Goal: Check status: Check status

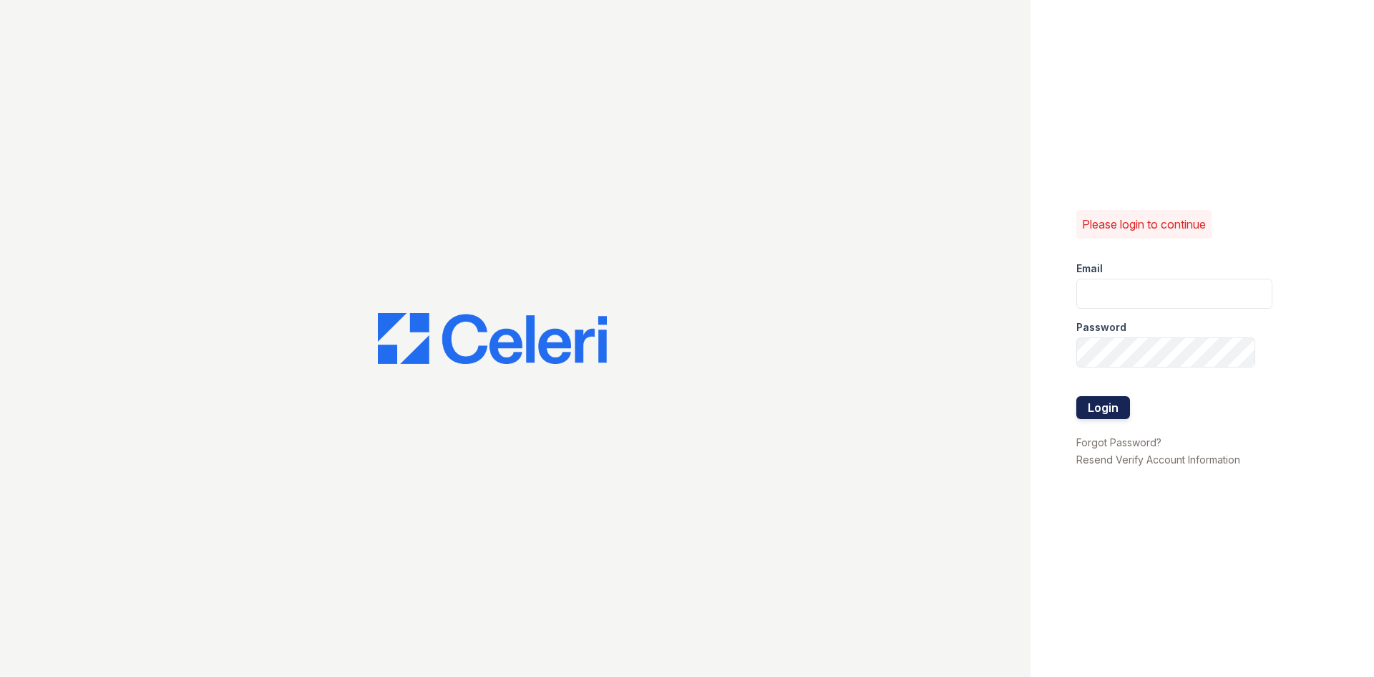
type input "Alane@trinity-pm.com"
click at [1078, 414] on button "Login" at bounding box center [1104, 407] width 54 height 23
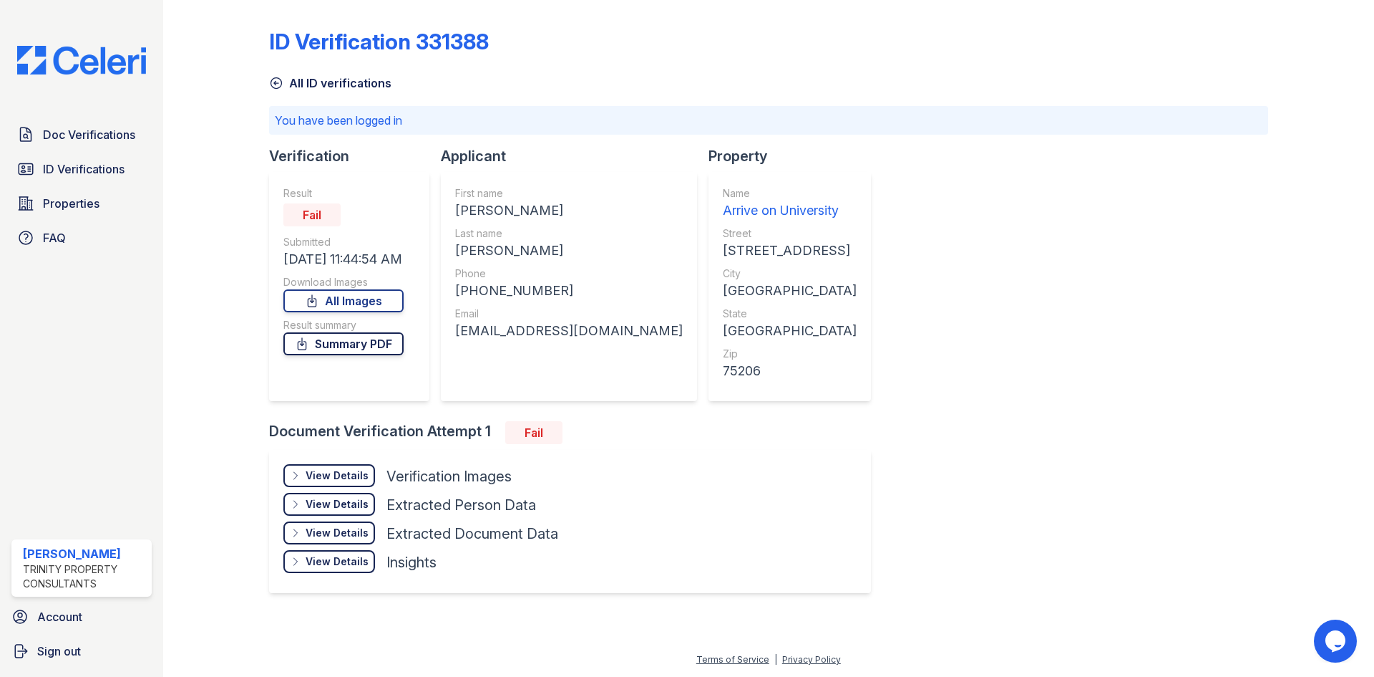
click at [344, 340] on link "Summary PDF" at bounding box center [343, 343] width 120 height 23
click at [346, 500] on div "View Details" at bounding box center [337, 504] width 63 height 14
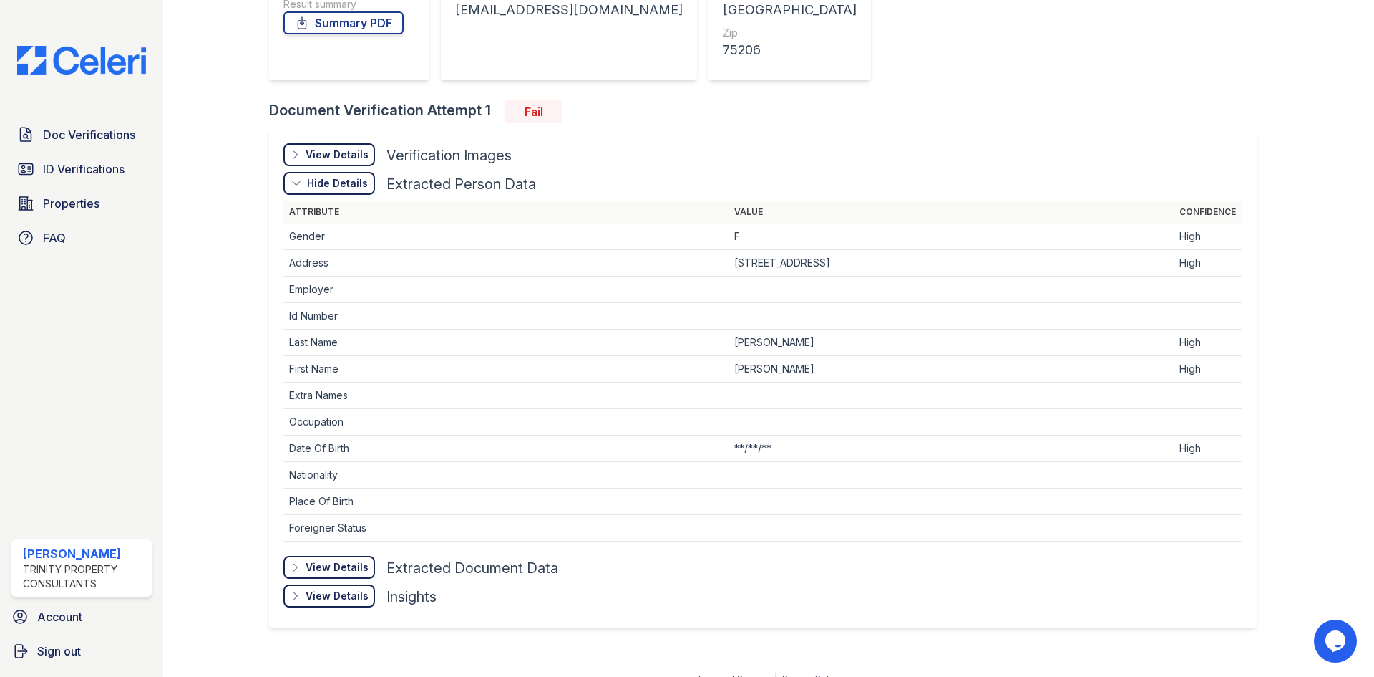
scroll to position [340, 0]
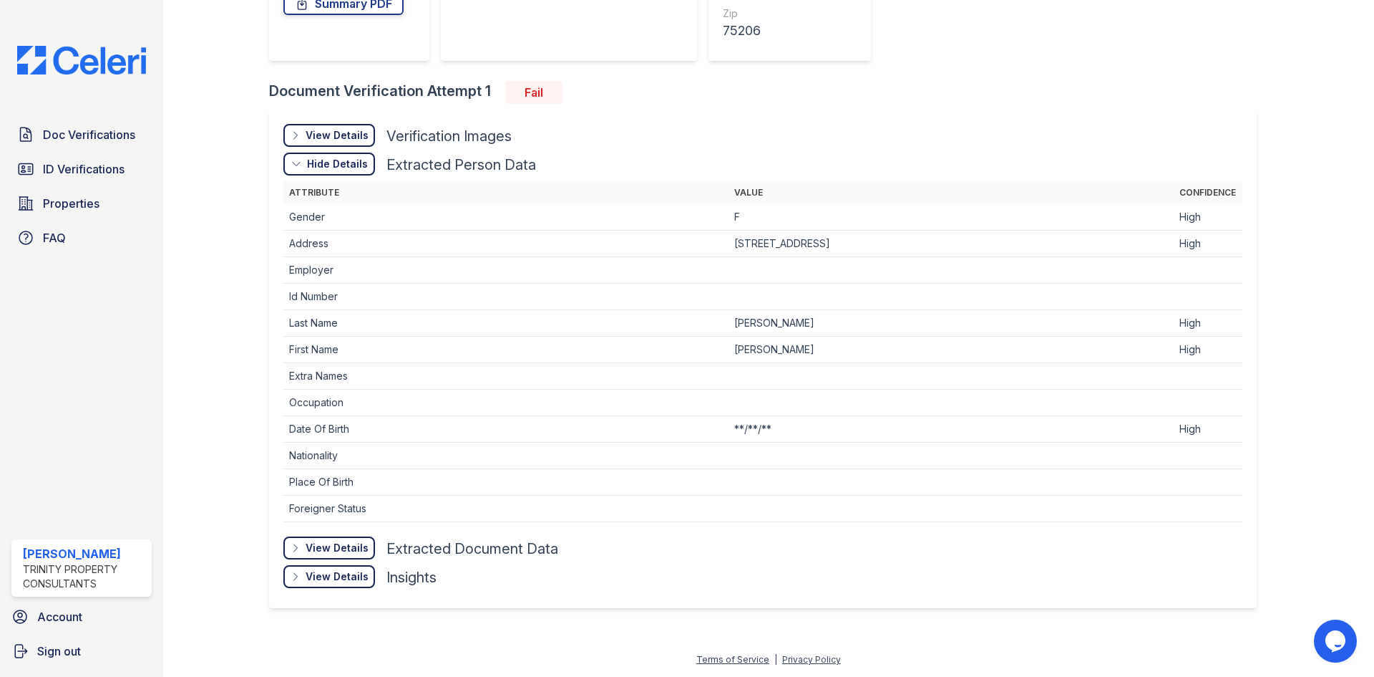
click at [337, 548] on div "View Details" at bounding box center [337, 547] width 63 height 14
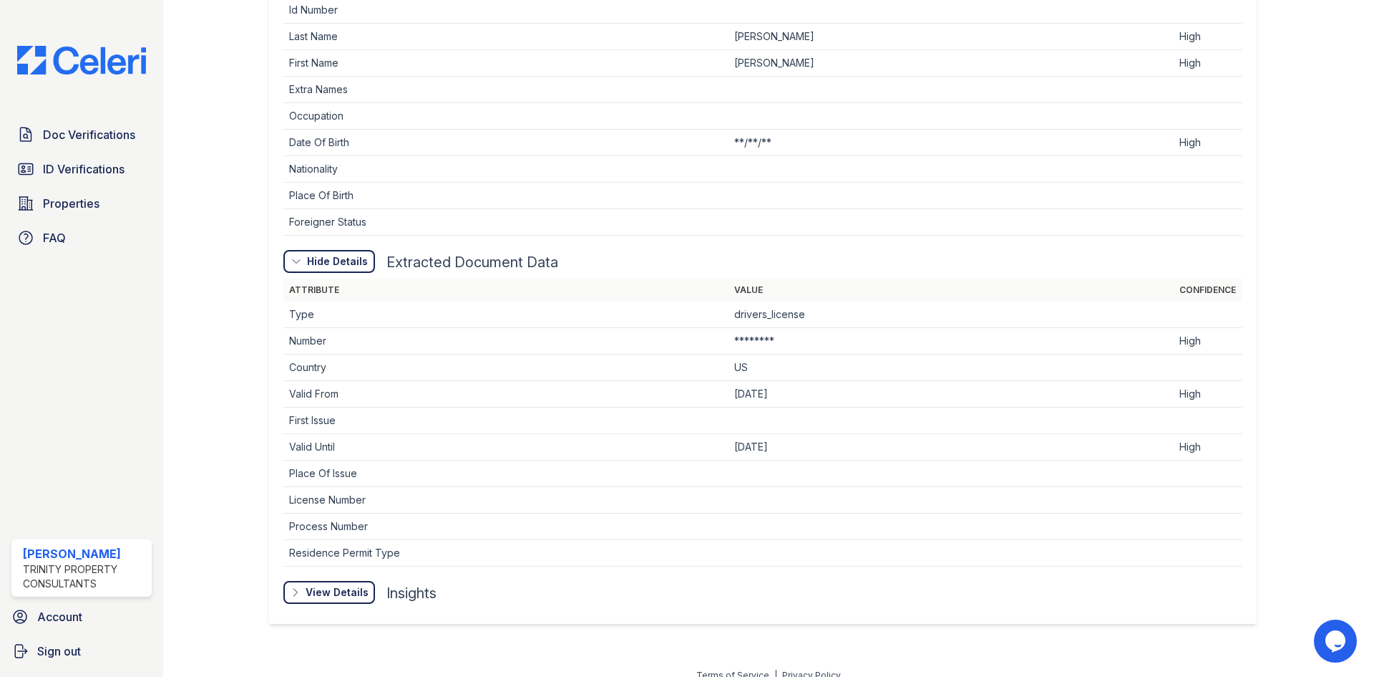
scroll to position [642, 0]
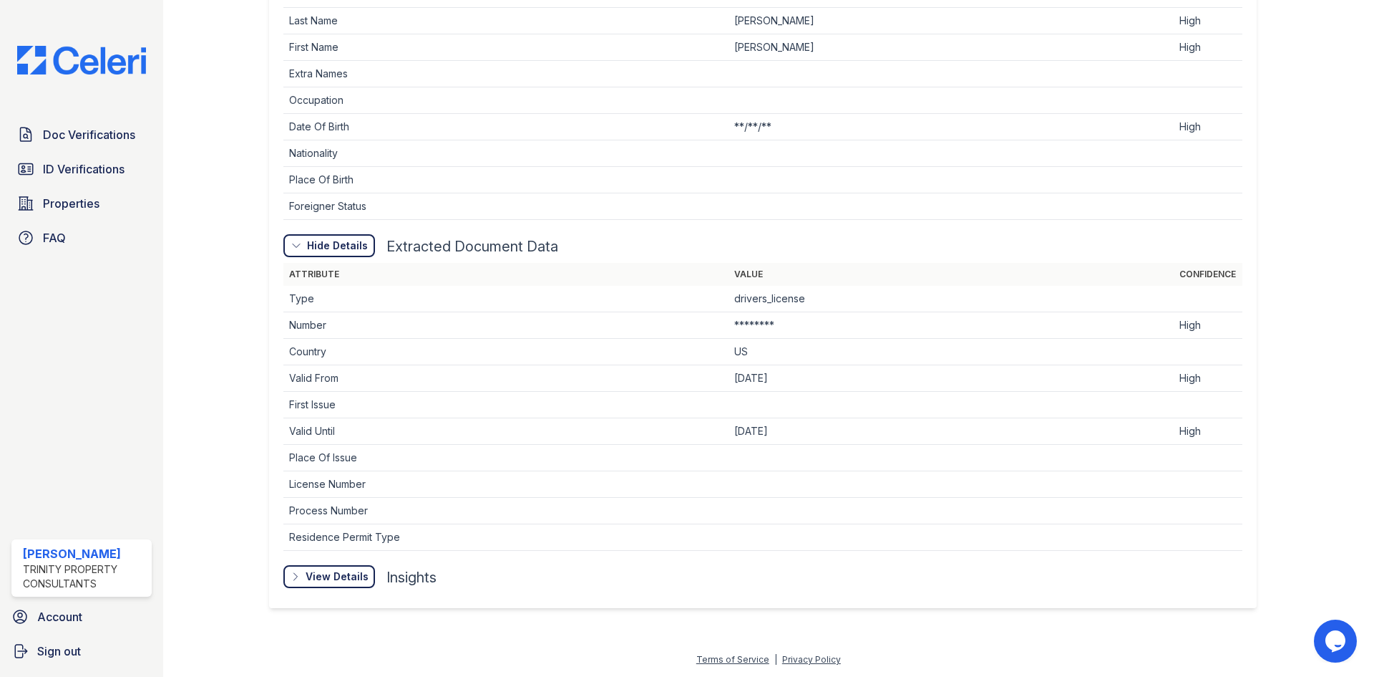
click at [357, 582] on div "View Details" at bounding box center [337, 576] width 63 height 14
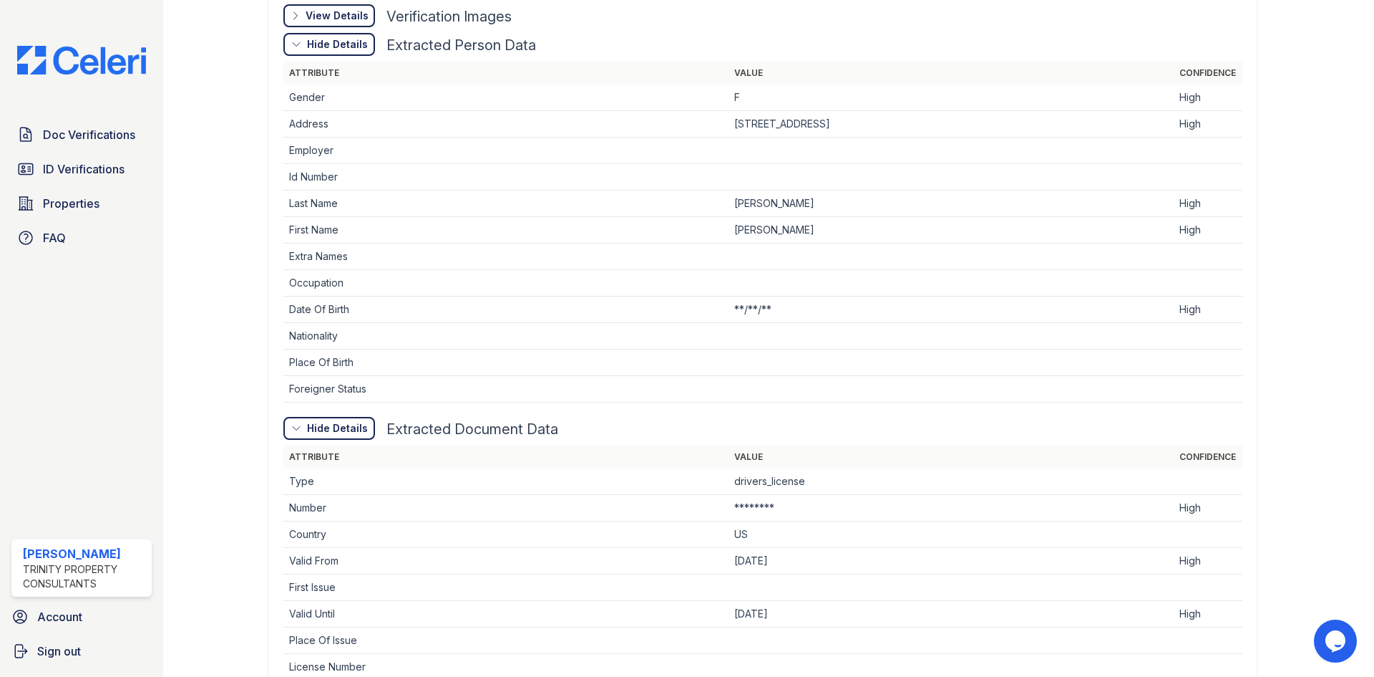
scroll to position [462, 0]
click at [77, 165] on span "ID Verifications" at bounding box center [84, 168] width 82 height 17
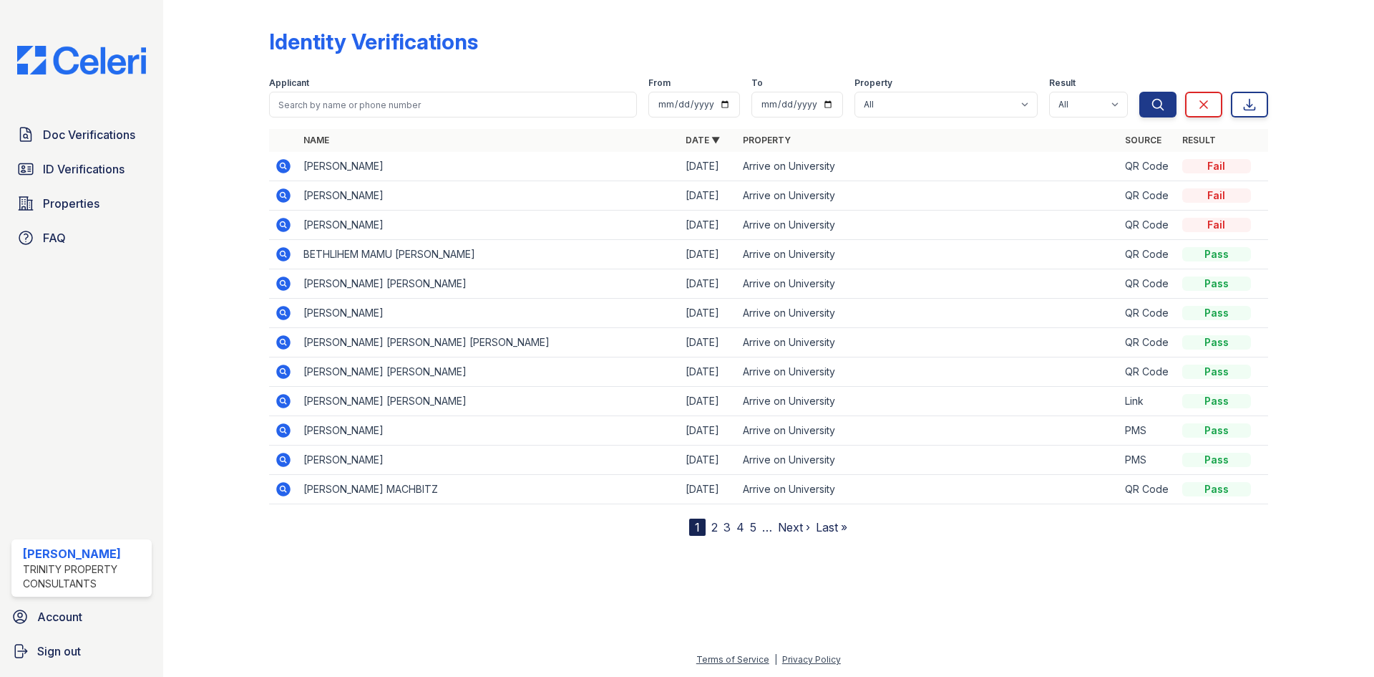
click at [280, 165] on icon at bounding box center [283, 165] width 17 height 17
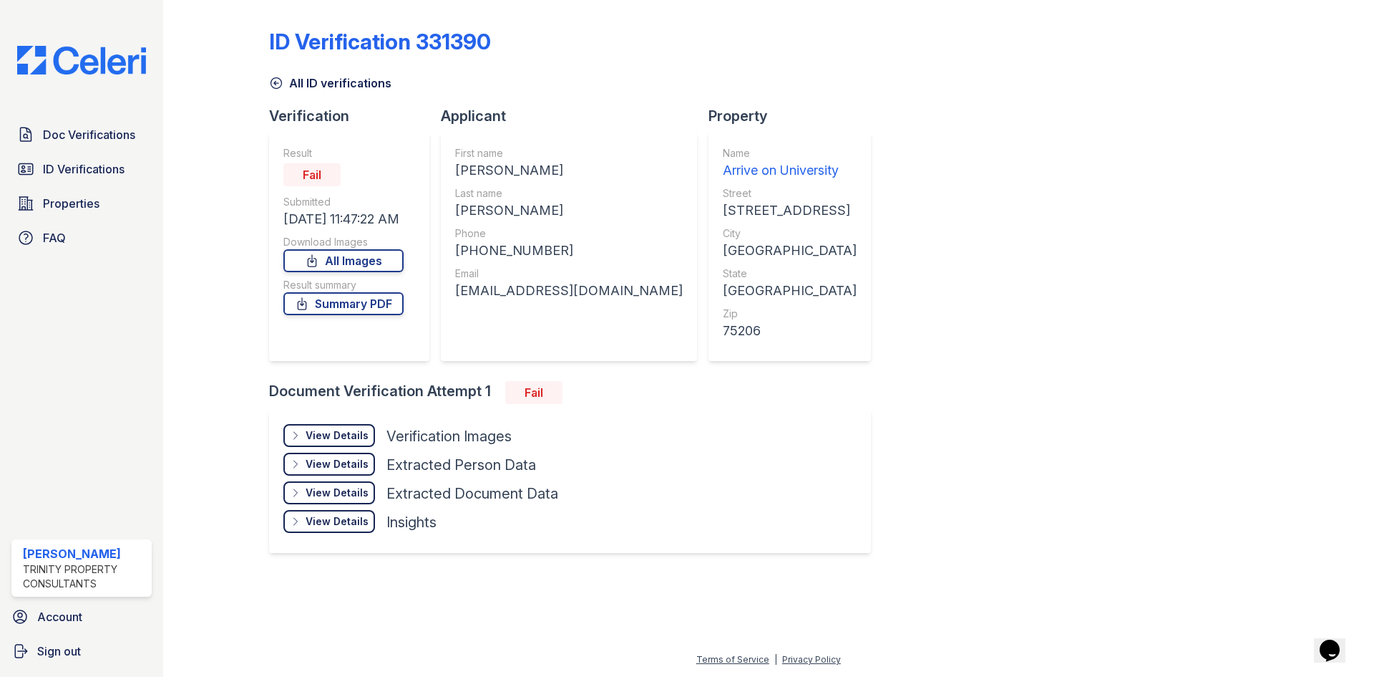
click at [332, 425] on div "View Details Details" at bounding box center [329, 435] width 92 height 23
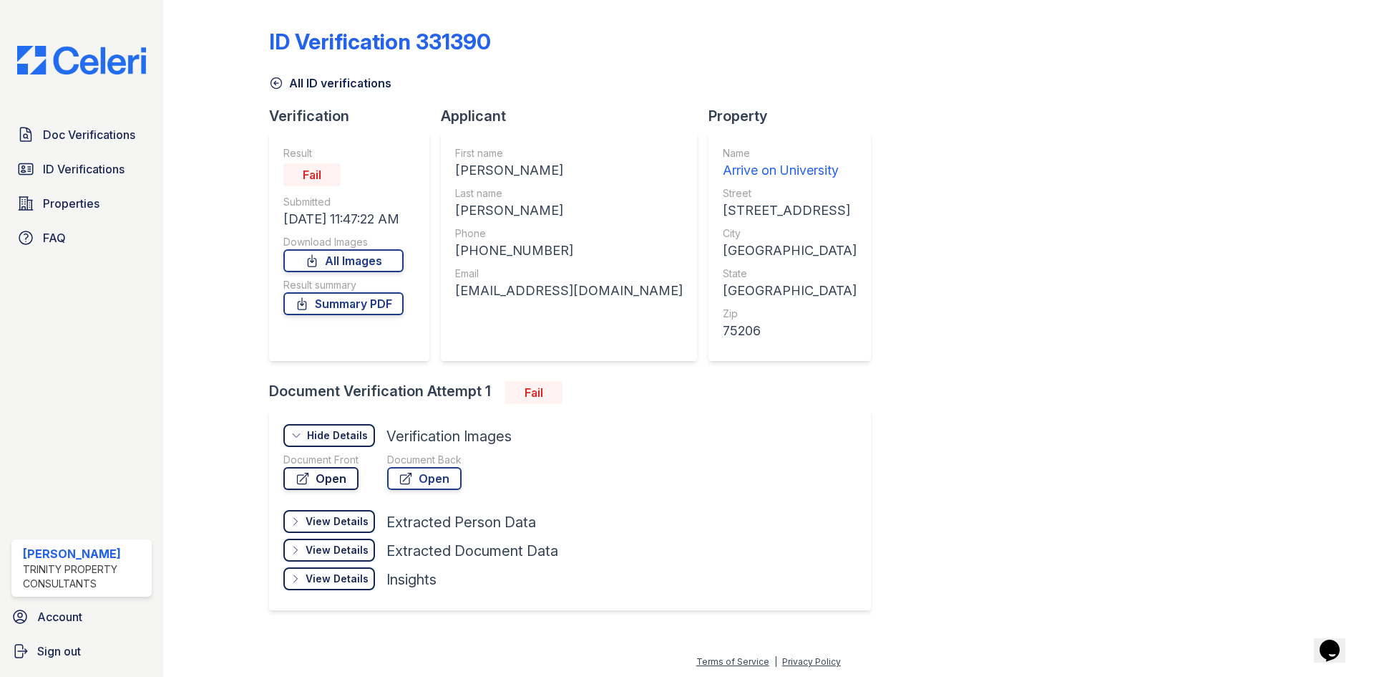
click at [330, 480] on link "Open" at bounding box center [320, 478] width 75 height 23
click at [89, 162] on span "ID Verifications" at bounding box center [84, 168] width 82 height 17
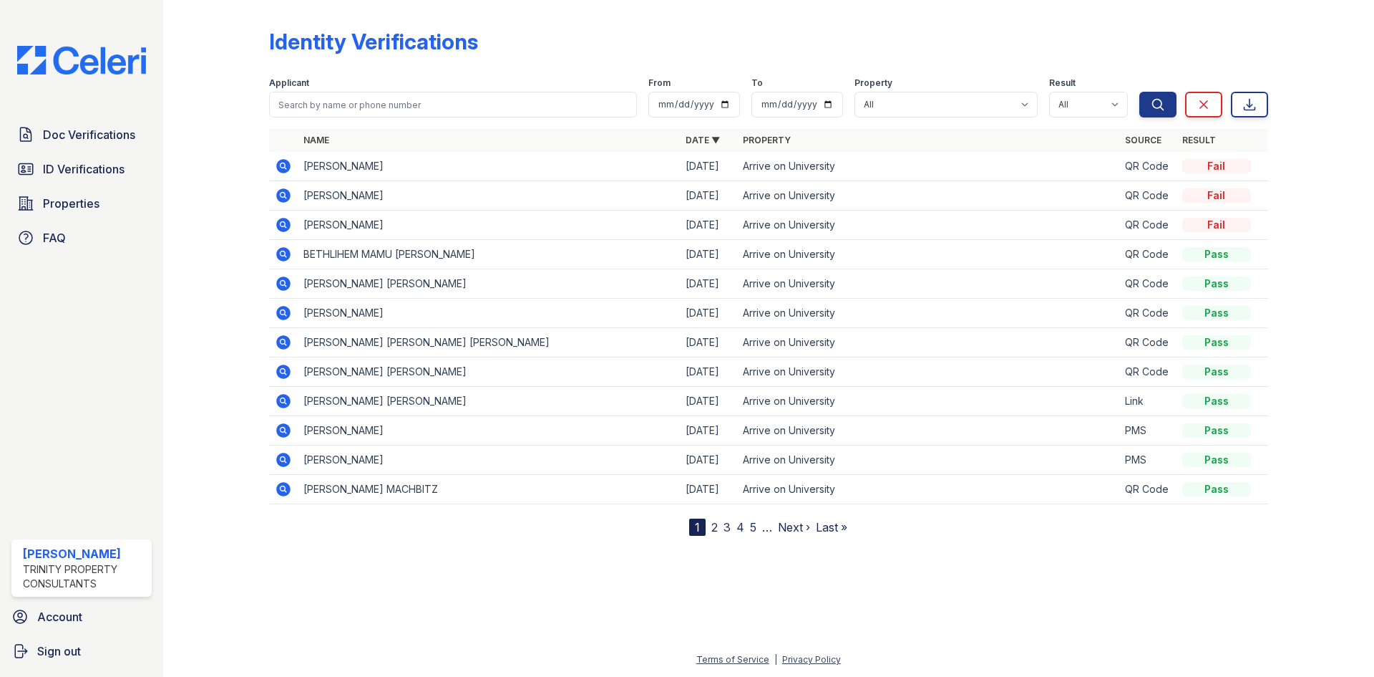
click at [283, 226] on icon at bounding box center [283, 224] width 17 height 17
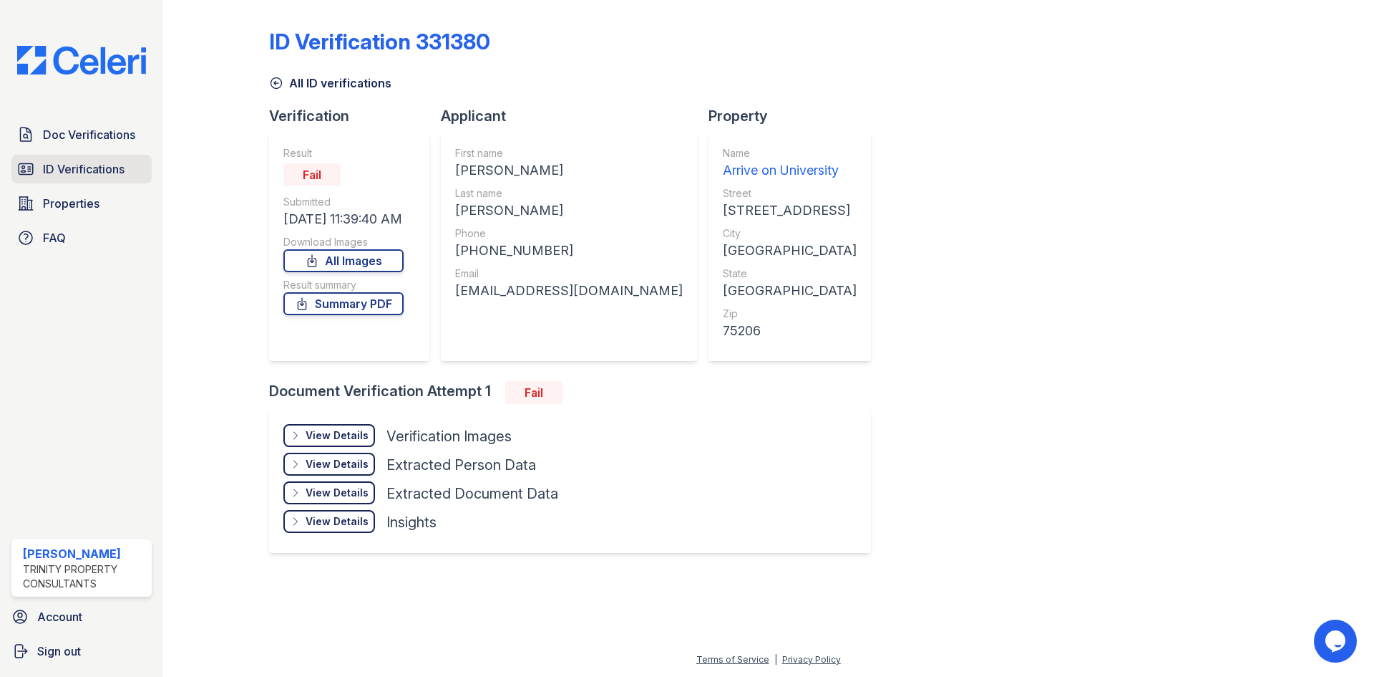
click at [122, 158] on link "ID Verifications" at bounding box center [81, 169] width 140 height 29
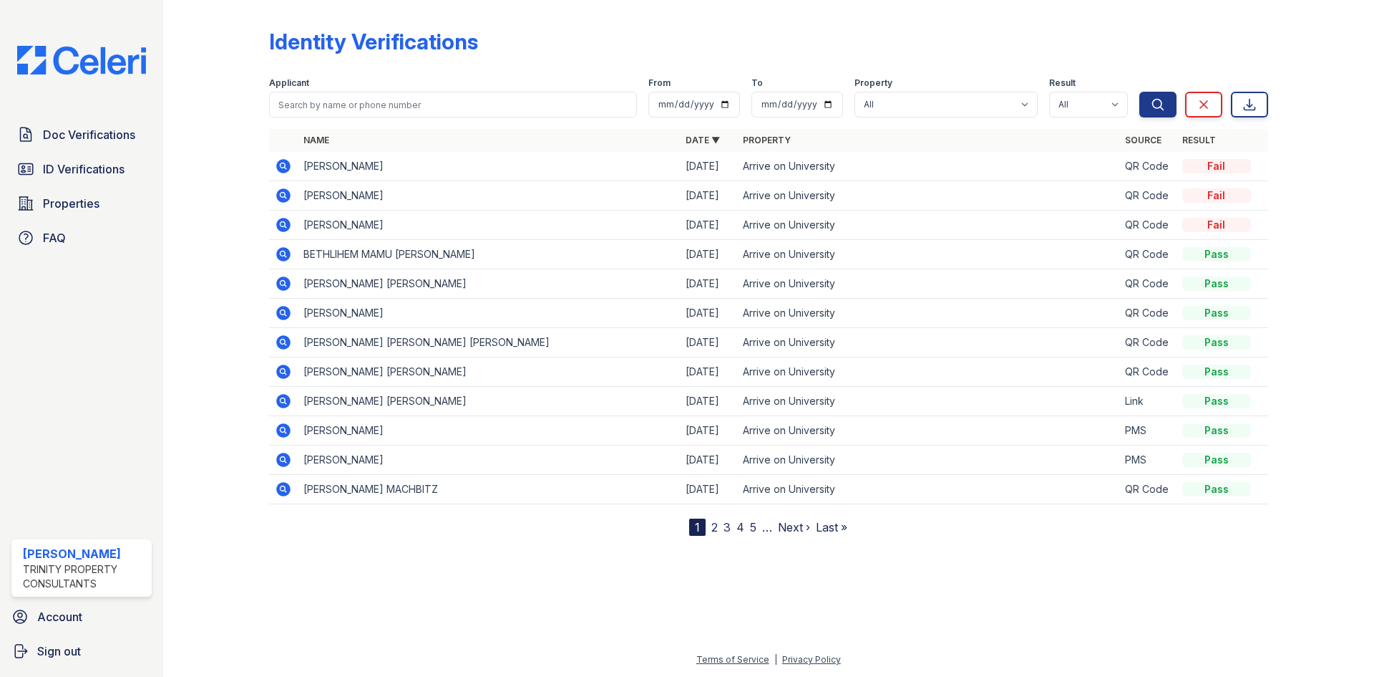
click at [952, 615] on div at bounding box center [768, 604] width 1165 height 92
click at [287, 163] on icon at bounding box center [283, 166] width 14 height 14
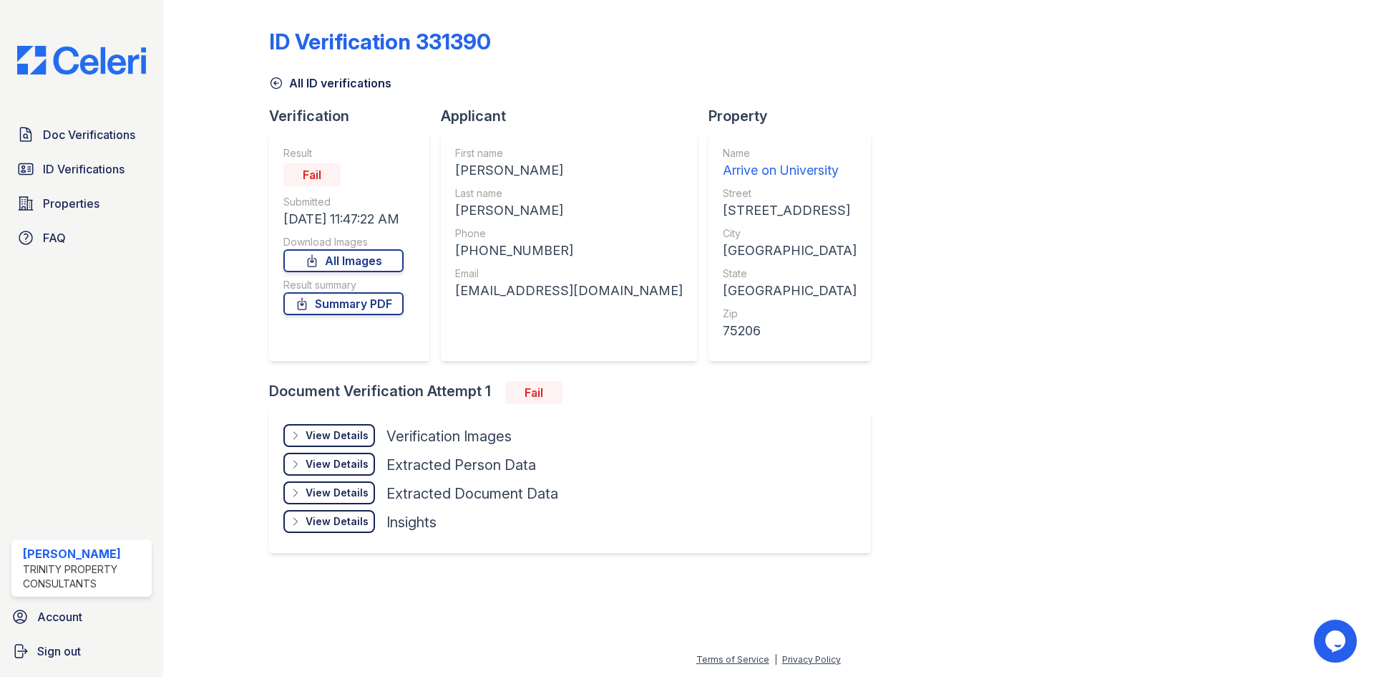
click at [521, 387] on div "Fail" at bounding box center [533, 392] width 57 height 23
click at [81, 165] on span "ID Verifications" at bounding box center [84, 168] width 82 height 17
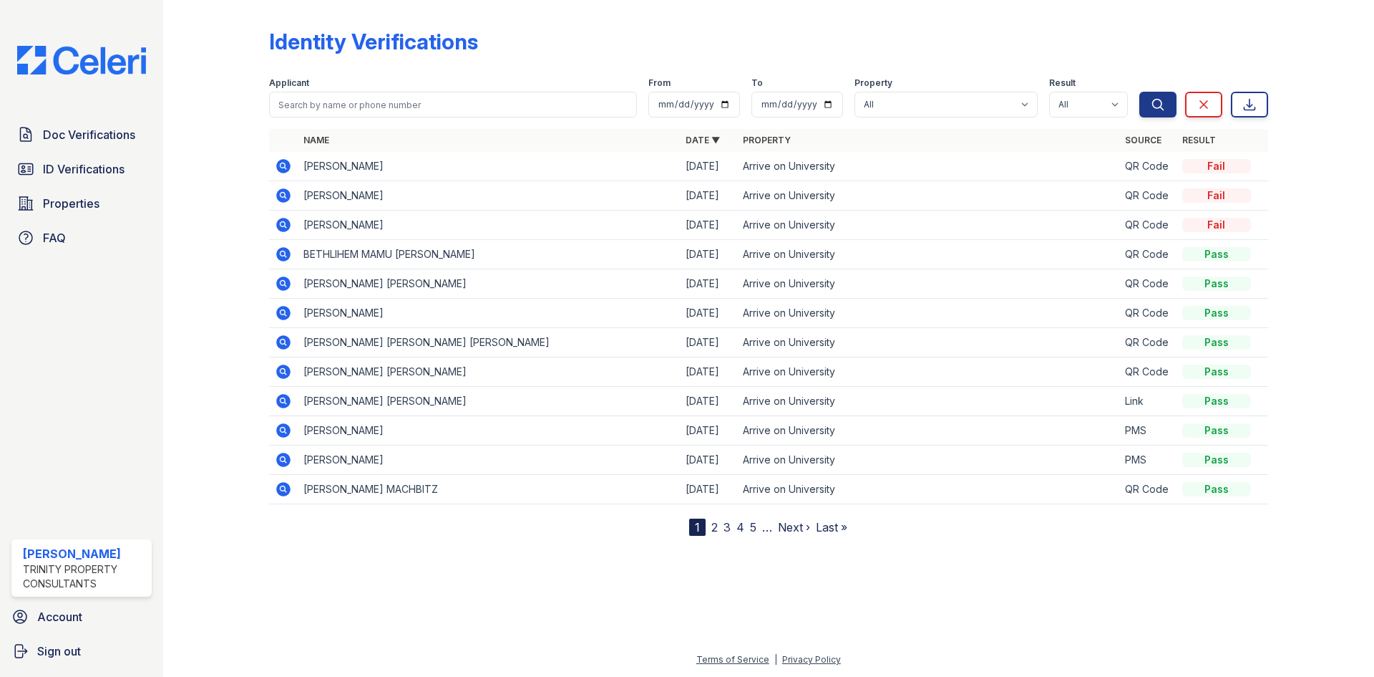
click at [284, 283] on icon at bounding box center [283, 283] width 4 height 4
